Goal: Task Accomplishment & Management: Manage account settings

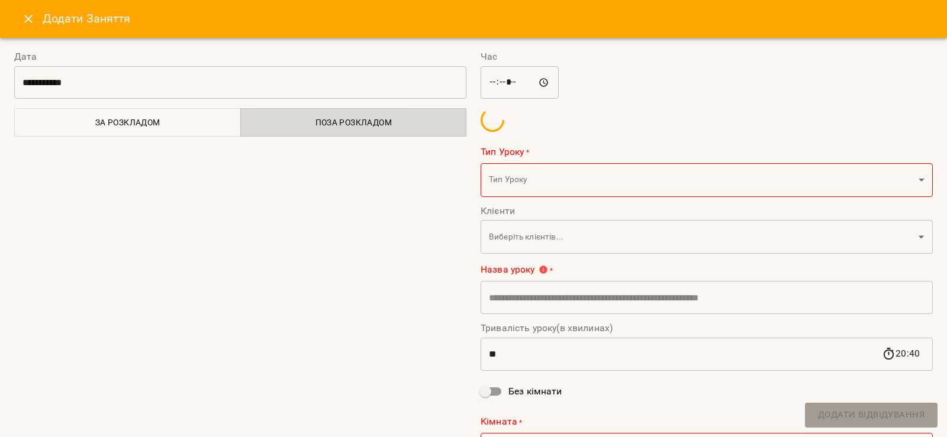
scroll to position [1255, 0]
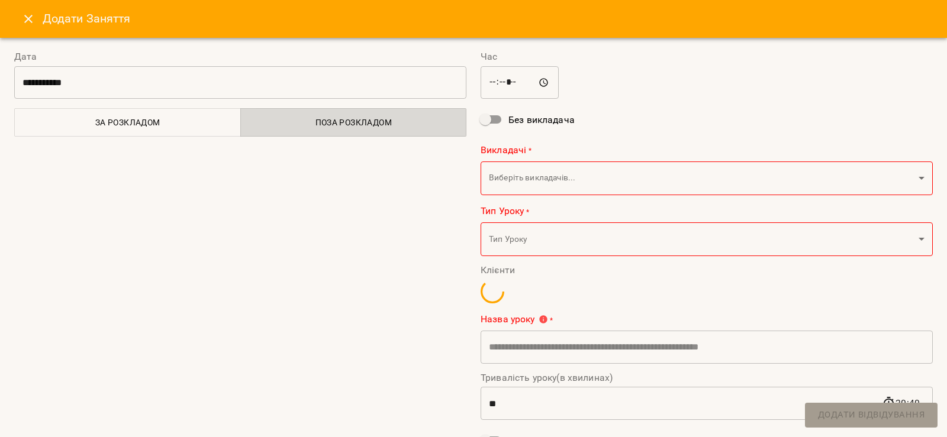
type input "**********"
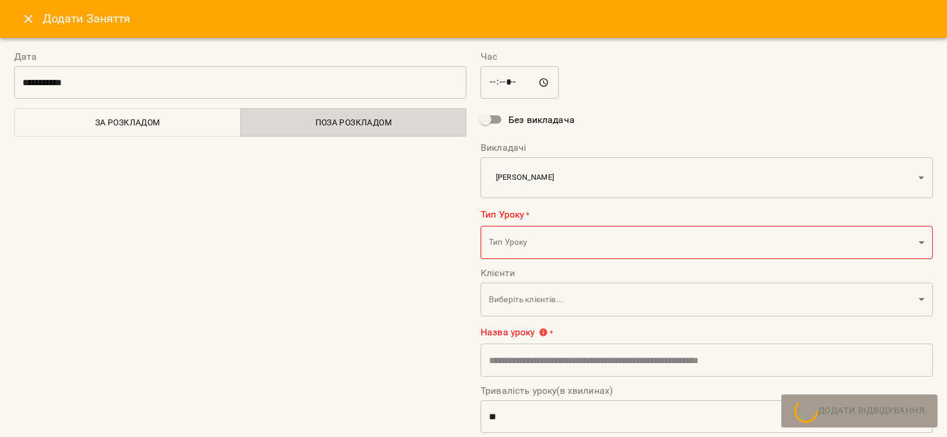
click at [36, 18] on button "Close" at bounding box center [28, 19] width 28 height 28
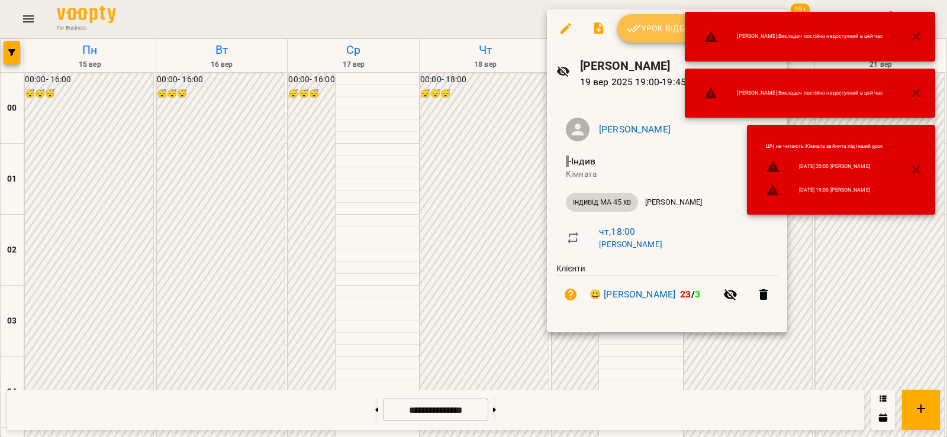
click at [642, 31] on span "Урок відбувся" at bounding box center [667, 28] width 80 height 14
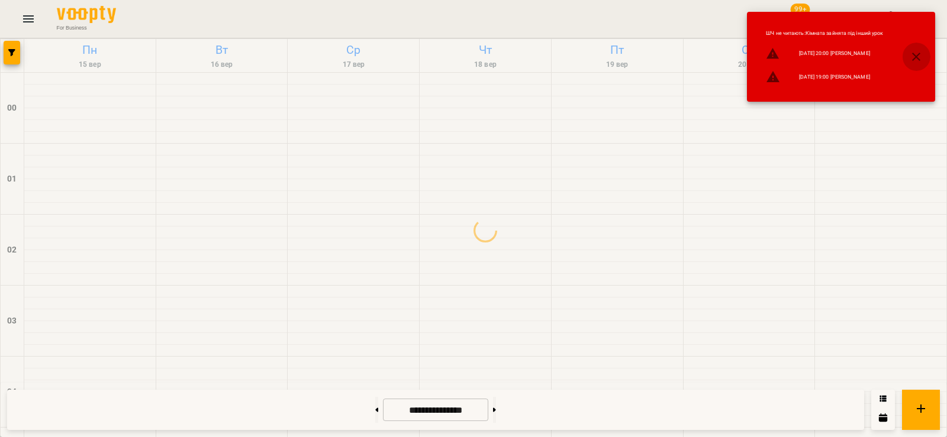
click at [917, 55] on icon "button" at bounding box center [916, 57] width 8 height 8
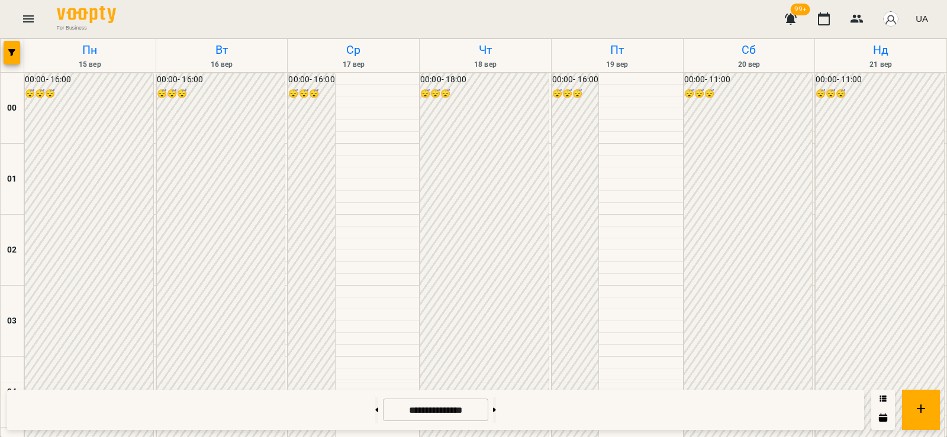
scroll to position [1255, 0]
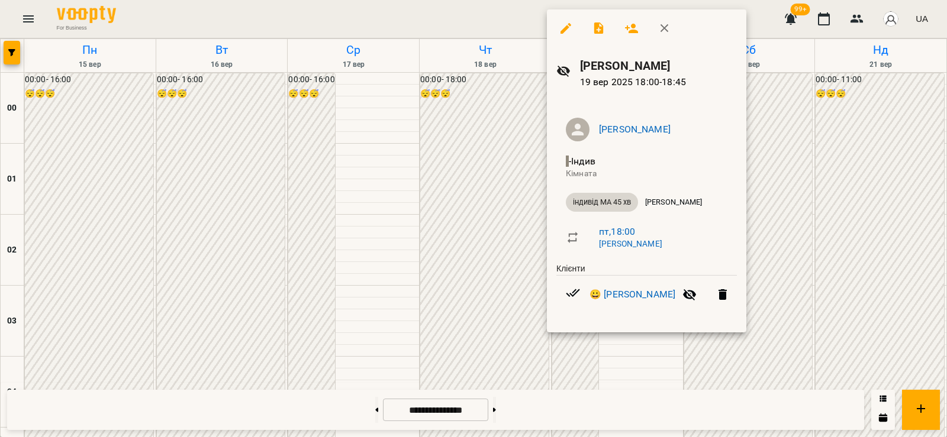
scroll to position [1393, 0]
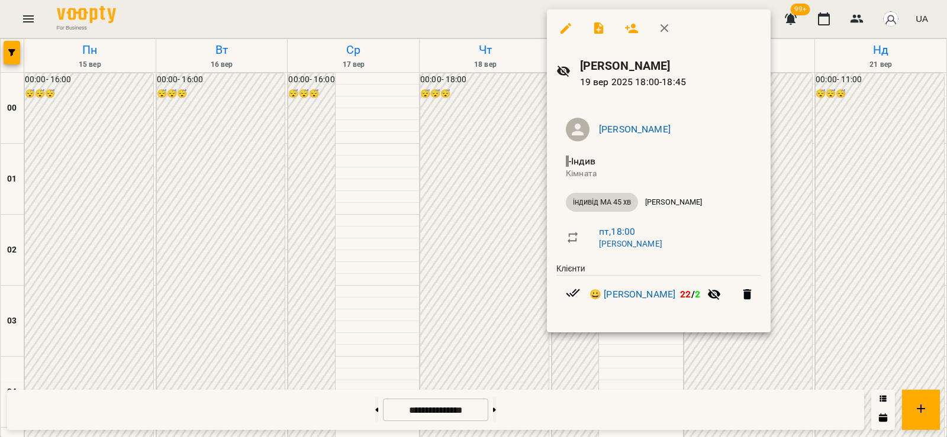
click at [826, 230] on div at bounding box center [473, 218] width 947 height 437
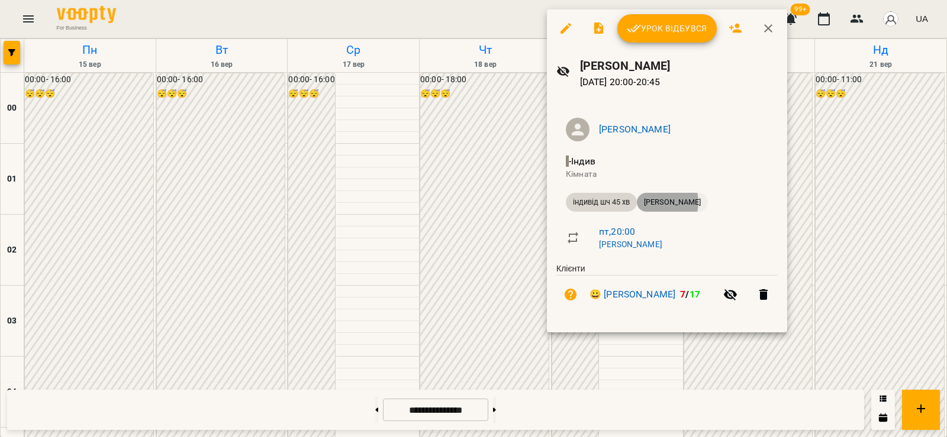
click at [657, 202] on span "[PERSON_NAME]" at bounding box center [672, 202] width 71 height 11
